Goal: Task Accomplishment & Management: Manage account settings

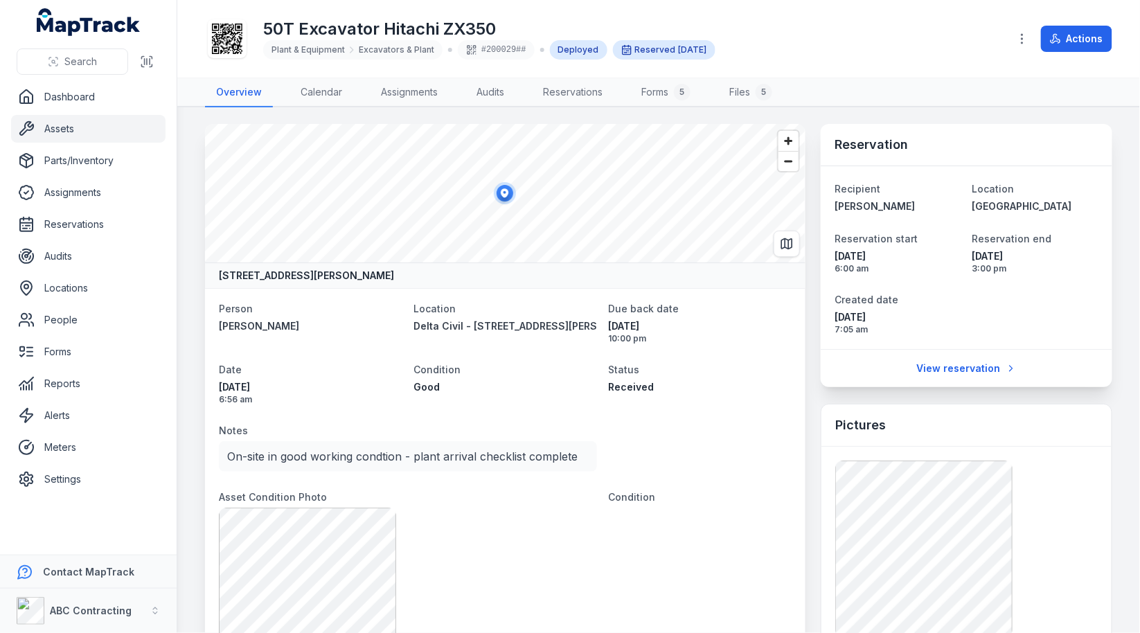
click at [100, 136] on link "Assets" at bounding box center [88, 129] width 154 height 28
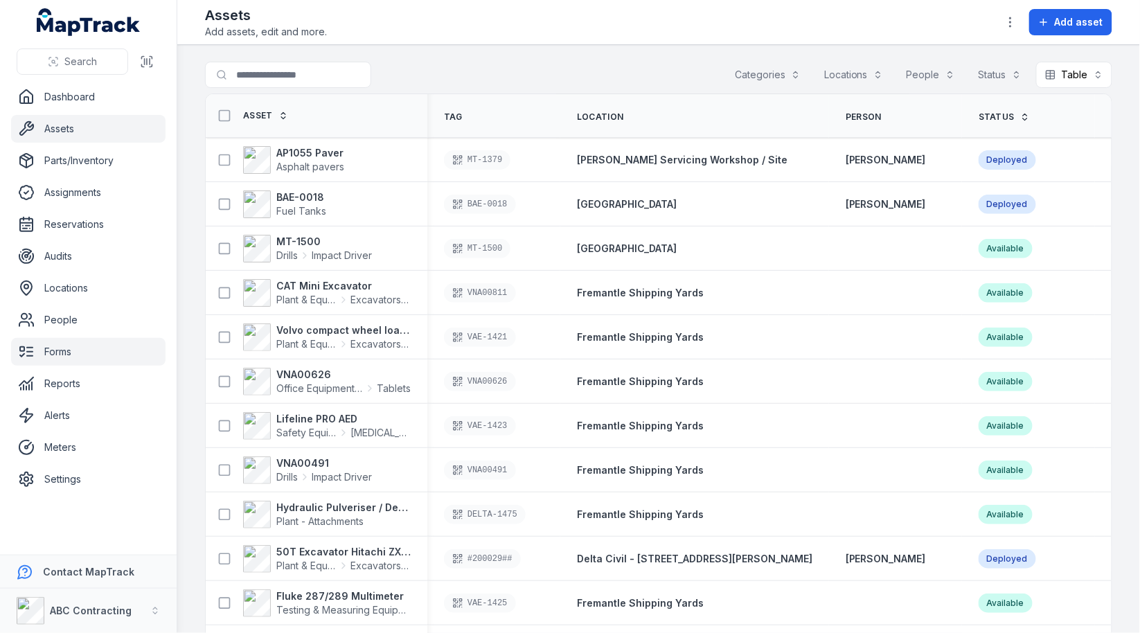
click at [71, 350] on link "Forms" at bounding box center [88, 352] width 154 height 28
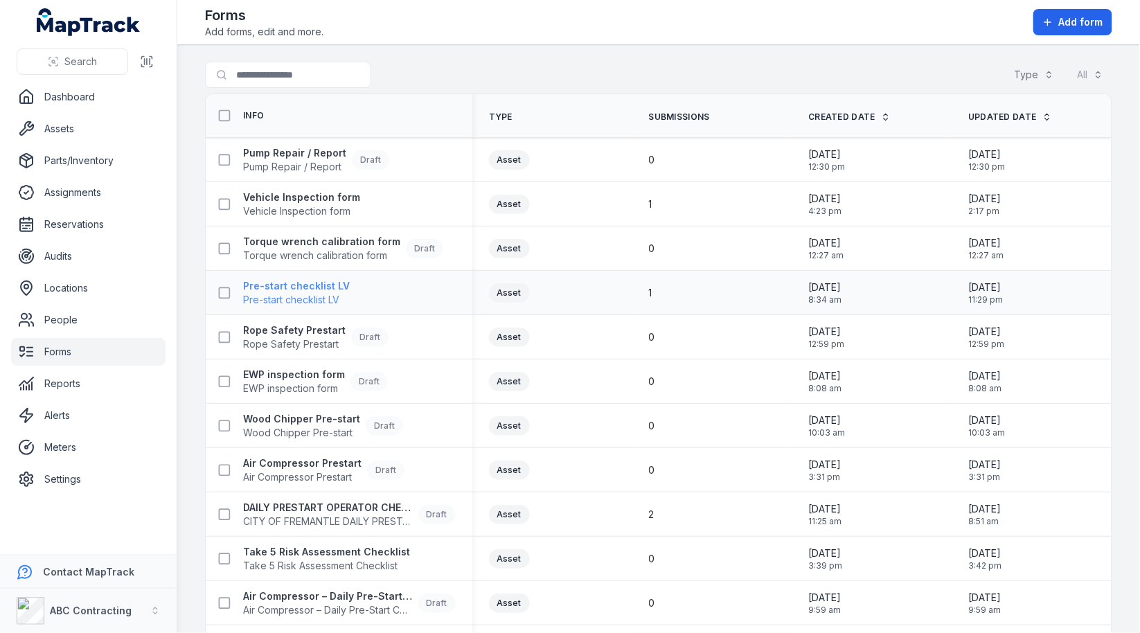
click at [308, 296] on span "Pre-start checklist LV" at bounding box center [296, 300] width 107 height 14
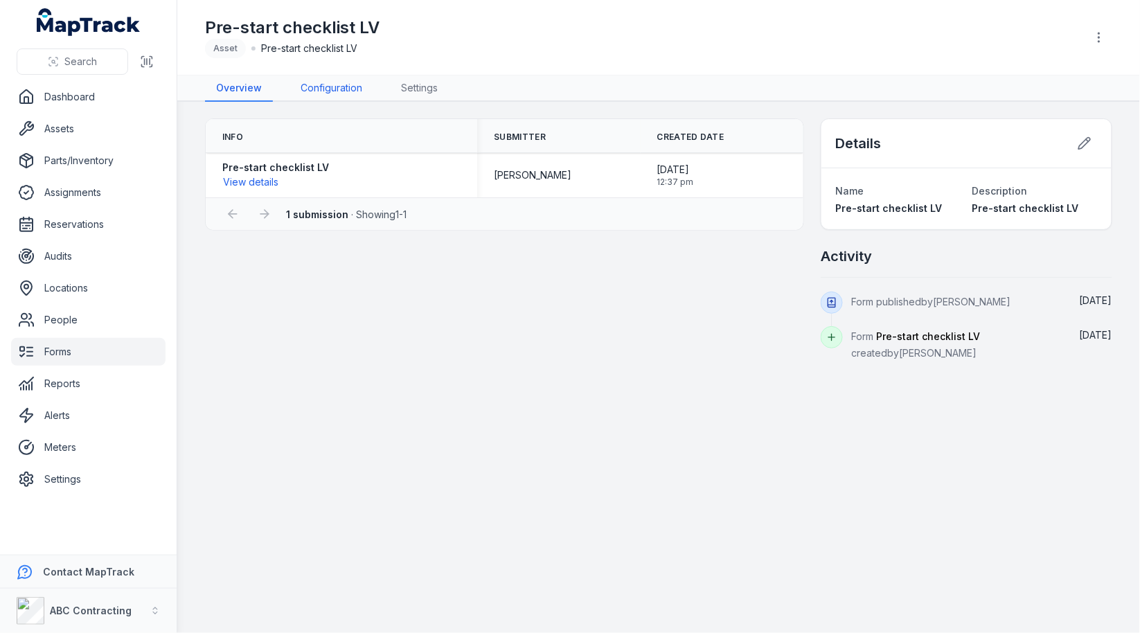
click at [310, 94] on link "Configuration" at bounding box center [332, 88] width 84 height 26
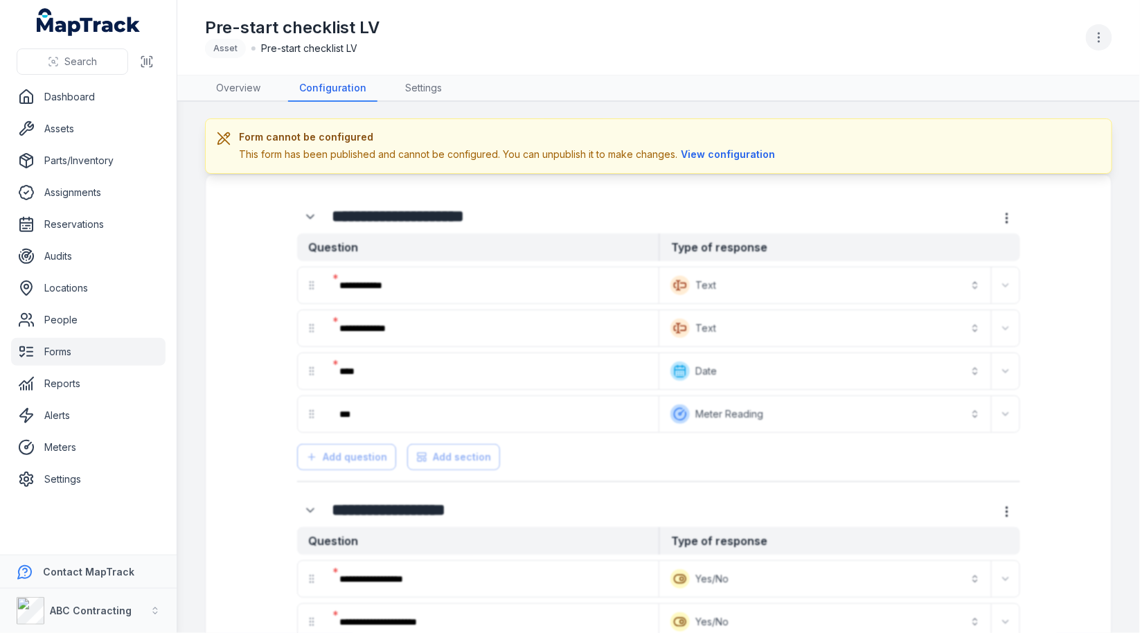
click at [1108, 35] on button "button" at bounding box center [1099, 37] width 26 height 26
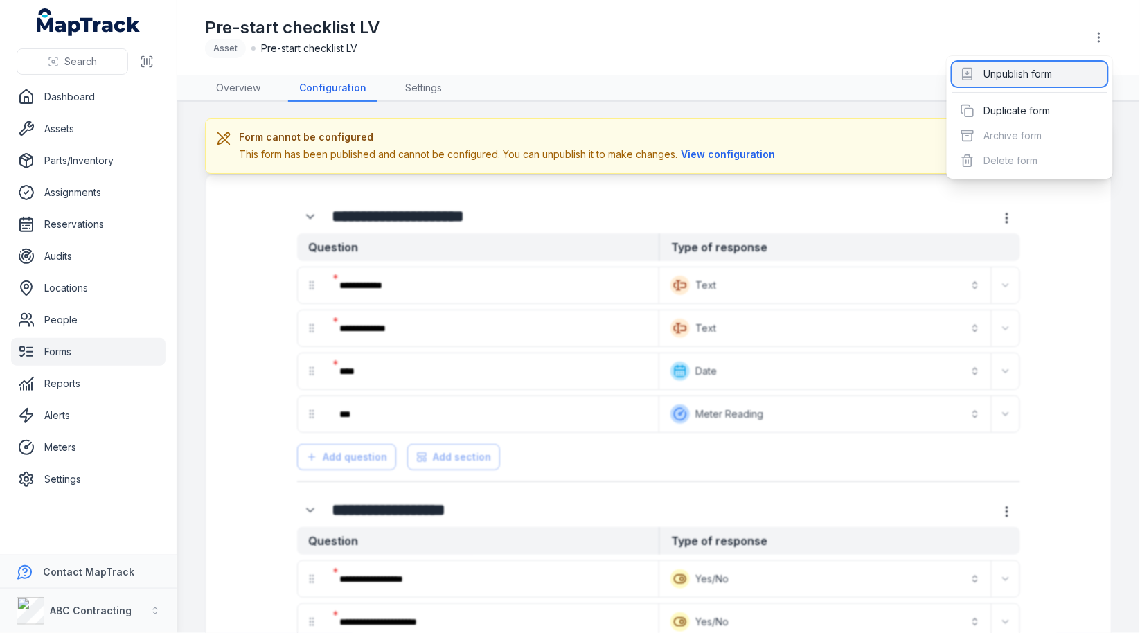
click at [1069, 71] on div "Unpublish form" at bounding box center [1029, 74] width 155 height 25
